Goal: Entertainment & Leisure: Consume media (video, audio)

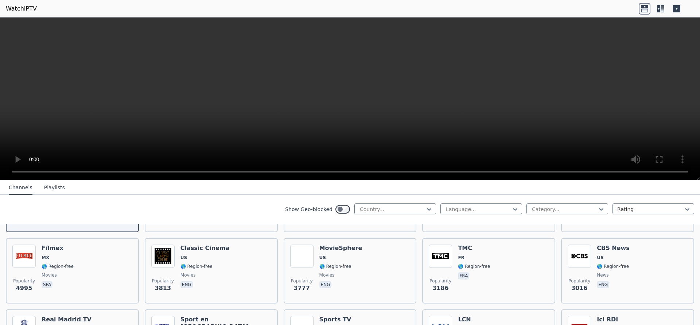
scroll to position [146, 0]
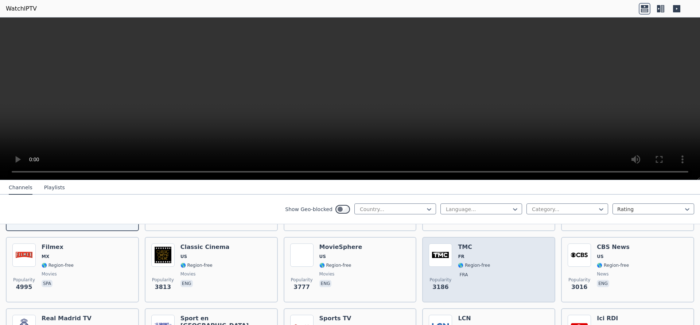
click at [437, 251] on img at bounding box center [439, 255] width 23 height 23
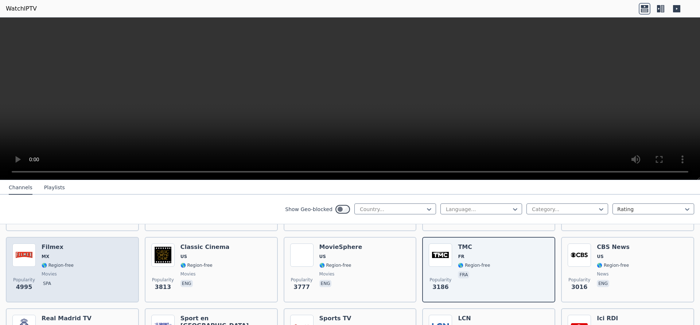
click at [29, 248] on img at bounding box center [23, 255] width 23 height 23
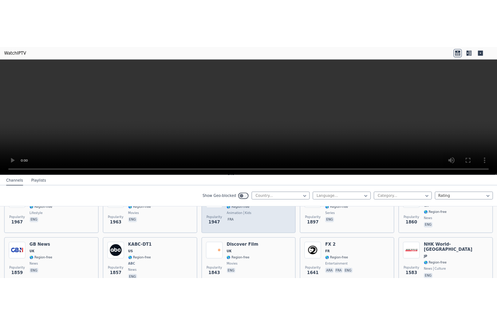
scroll to position [291, 0]
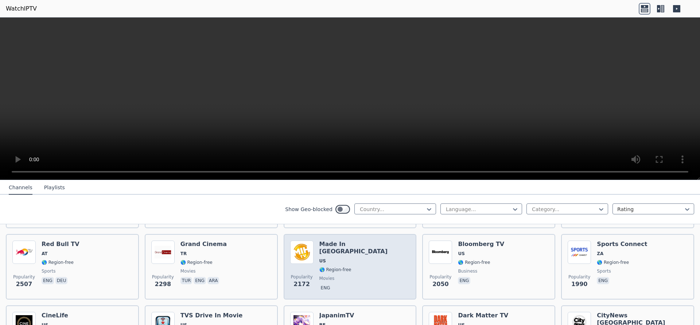
click at [341, 241] on h6 "Made In [GEOGRAPHIC_DATA]" at bounding box center [364, 248] width 91 height 15
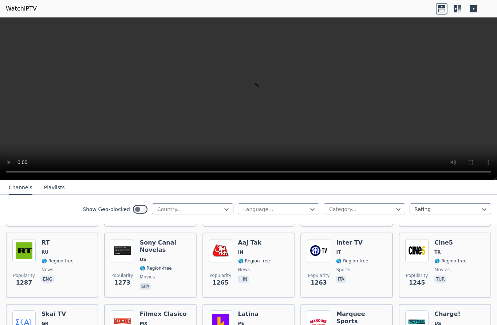
scroll to position [656, 0]
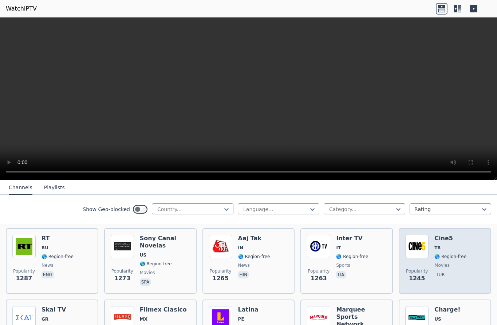
click at [418, 235] on img at bounding box center [417, 246] width 23 height 23
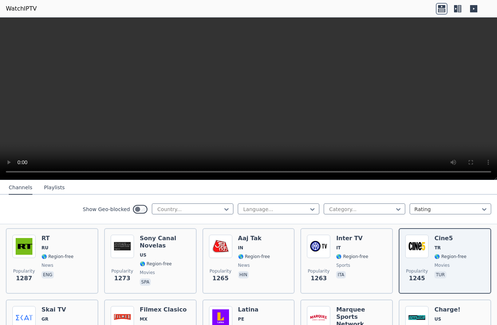
drag, startPoint x: 493, startPoint y: 123, endPoint x: 295, endPoint y: 94, distance: 199.9
click at [284, 86] on video at bounding box center [248, 98] width 497 height 163
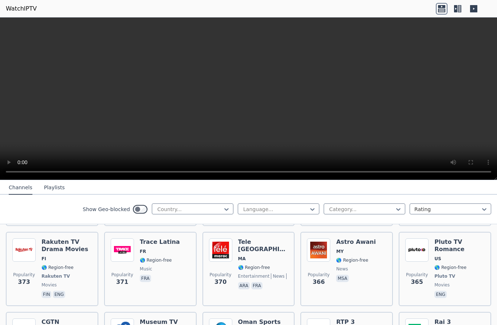
scroll to position [3170, 0]
click at [420, 320] on img at bounding box center [417, 331] width 23 height 23
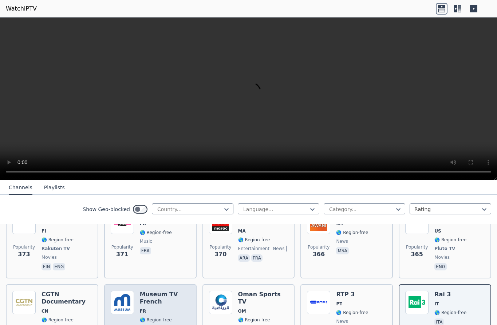
scroll to position [3243, 0]
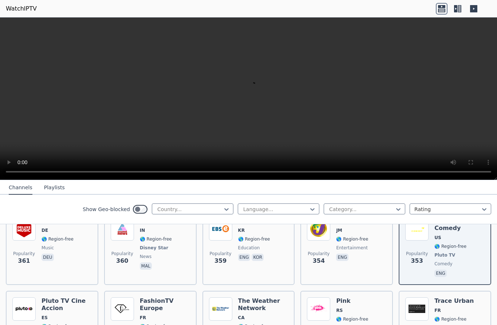
scroll to position [3389, 0]
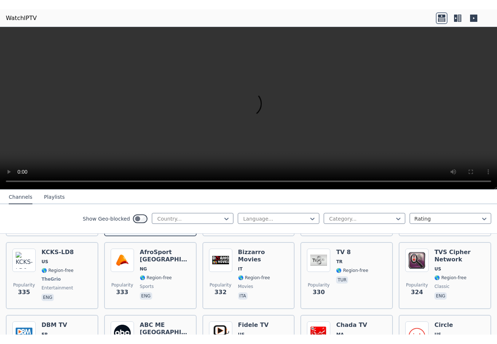
scroll to position [3713, 0]
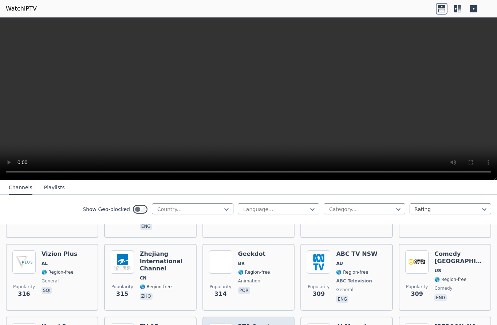
drag, startPoint x: 8, startPoint y: 30, endPoint x: 482, endPoint y: 3, distance: 474.8
click at [8, 29] on video at bounding box center [248, 98] width 497 height 163
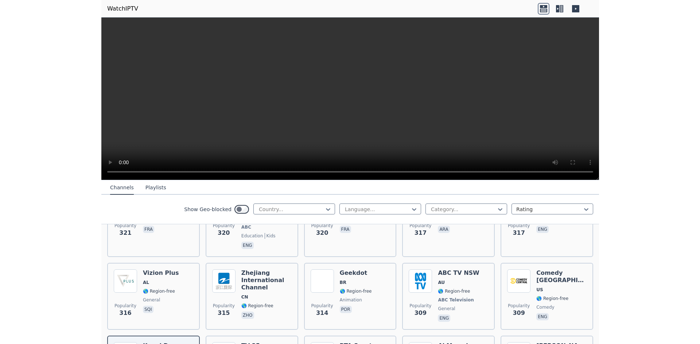
scroll to position [3613, 0]
